Goal: Task Accomplishment & Management: Complete application form

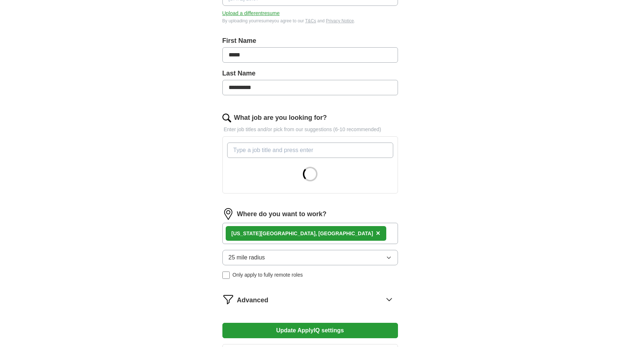
scroll to position [108, 0]
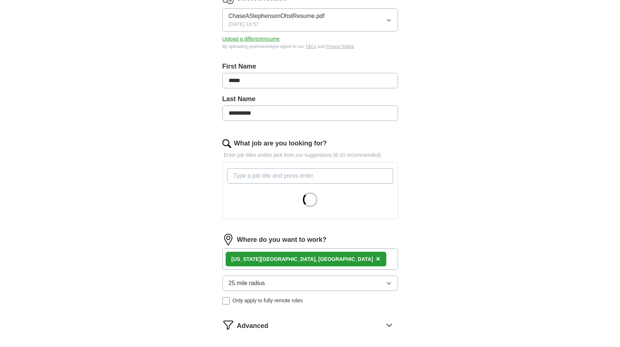
click at [410, 124] on div "**********" at bounding box center [310, 177] width 234 height 442
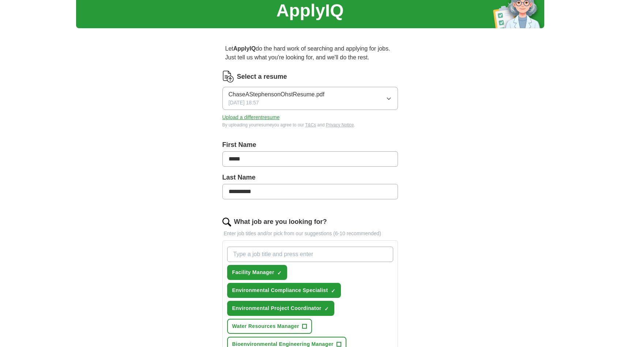
scroll to position [0, 0]
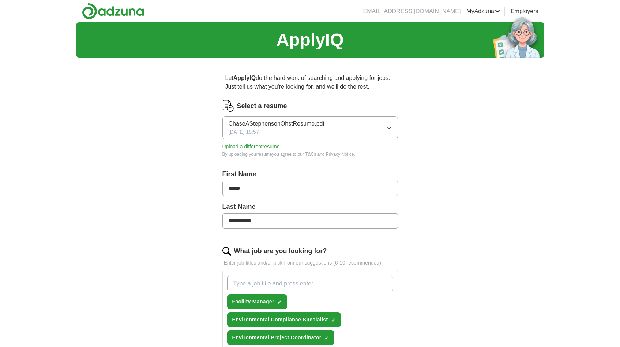
click at [267, 119] on span "ChaseAStephensonOhstResume.pdf" at bounding box center [277, 123] width 96 height 9
click at [278, 150] on span "ChaseAStephensonOhstResume.pdf" at bounding box center [277, 149] width 96 height 9
click at [285, 126] on span "ChaseAStephensonOhstResume.pdf" at bounding box center [277, 123] width 96 height 9
click at [441, 181] on div "**********" at bounding box center [310, 347] width 469 height 651
click at [0, 0] on link "Preferences" at bounding box center [0, 0] width 0 height 0
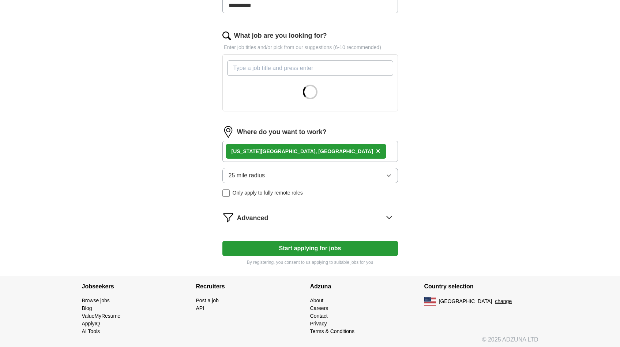
scroll to position [218, 0]
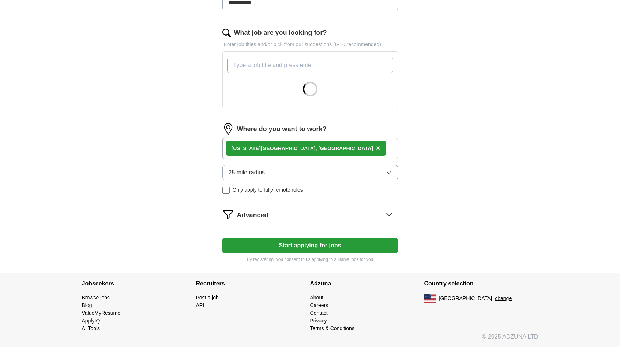
click at [298, 213] on div "Advanced" at bounding box center [317, 214] width 161 height 12
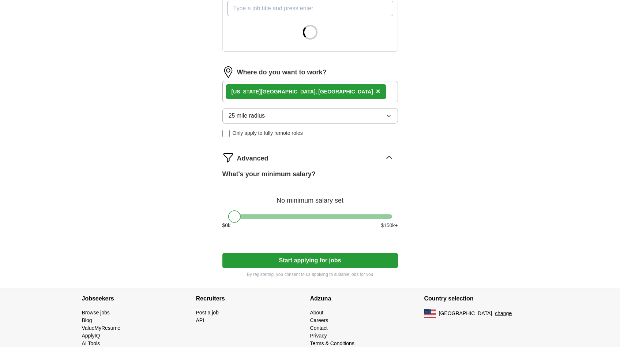
scroll to position [290, 0]
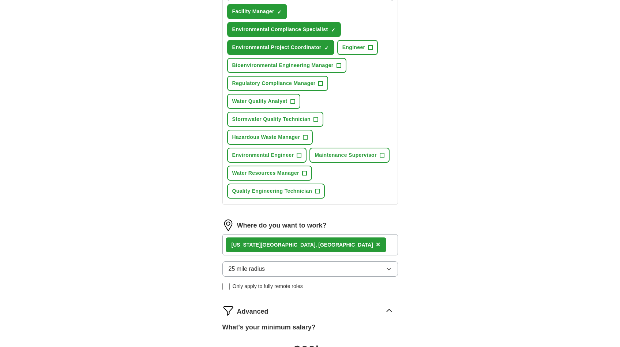
drag, startPoint x: 236, startPoint y: 204, endPoint x: 276, endPoint y: 202, distance: 39.2
click at [276, 202] on form "**********" at bounding box center [311, 120] width 176 height 620
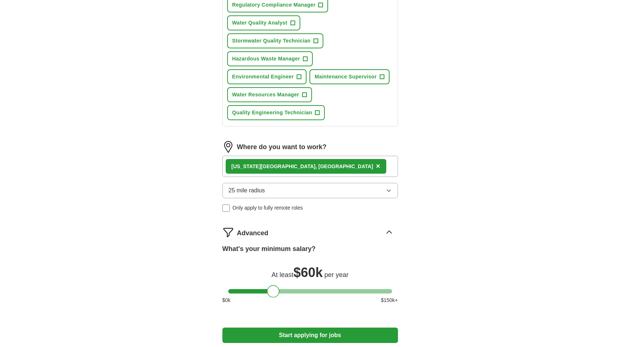
scroll to position [458, 0]
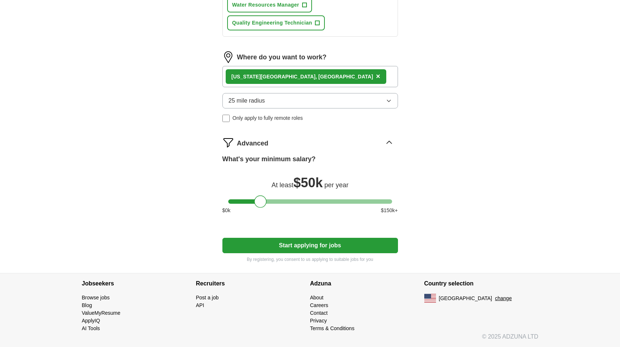
drag, startPoint x: 276, startPoint y: 202, endPoint x: 264, endPoint y: 204, distance: 12.2
click at [264, 204] on div at bounding box center [260, 201] width 12 height 12
drag, startPoint x: 262, startPoint y: 205, endPoint x: 268, endPoint y: 206, distance: 6.0
click at [268, 206] on div at bounding box center [267, 201] width 12 height 12
click at [291, 247] on button "Start applying for jobs" at bounding box center [311, 245] width 176 height 15
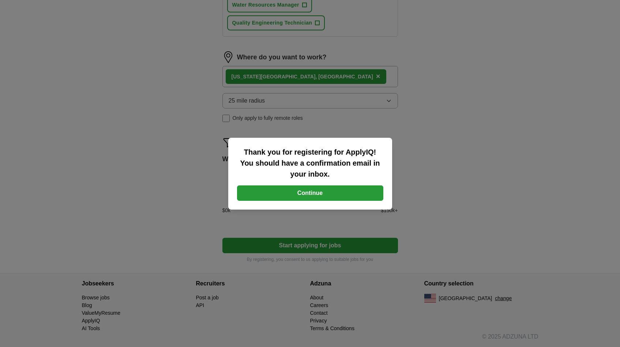
click at [346, 193] on button "Continue" at bounding box center [310, 192] width 146 height 15
